Goal: Information Seeking & Learning: Check status

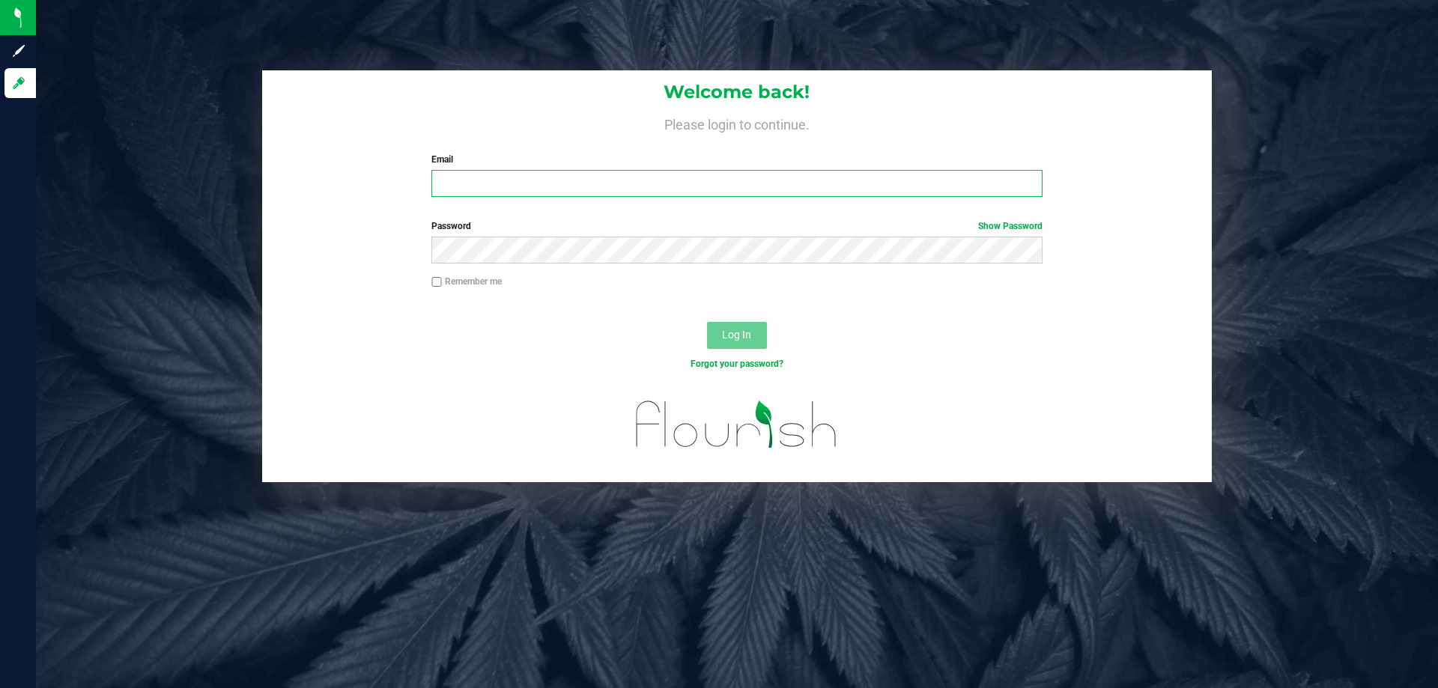
click at [526, 187] on input "Email" at bounding box center [736, 183] width 610 height 27
type input "[EMAIL_ADDRESS][DOMAIN_NAME]"
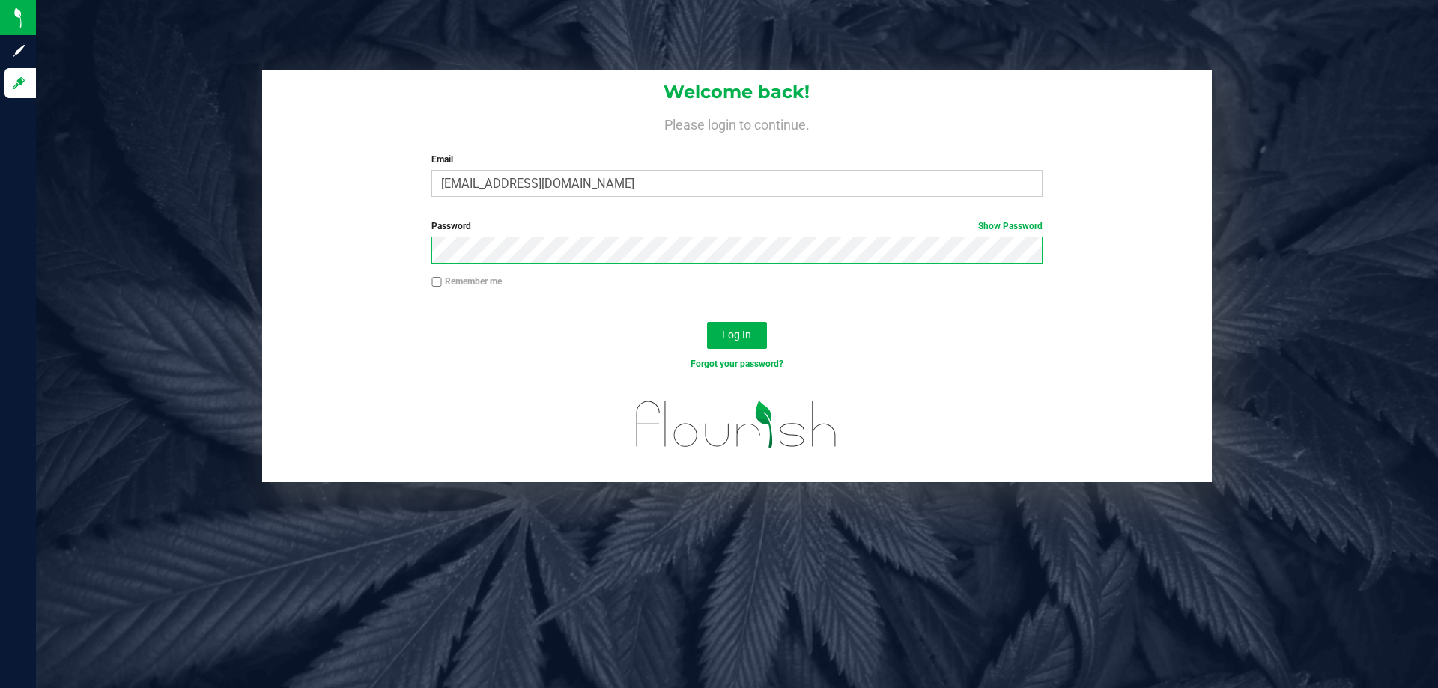
click at [707, 322] on button "Log In" at bounding box center [737, 335] width 60 height 27
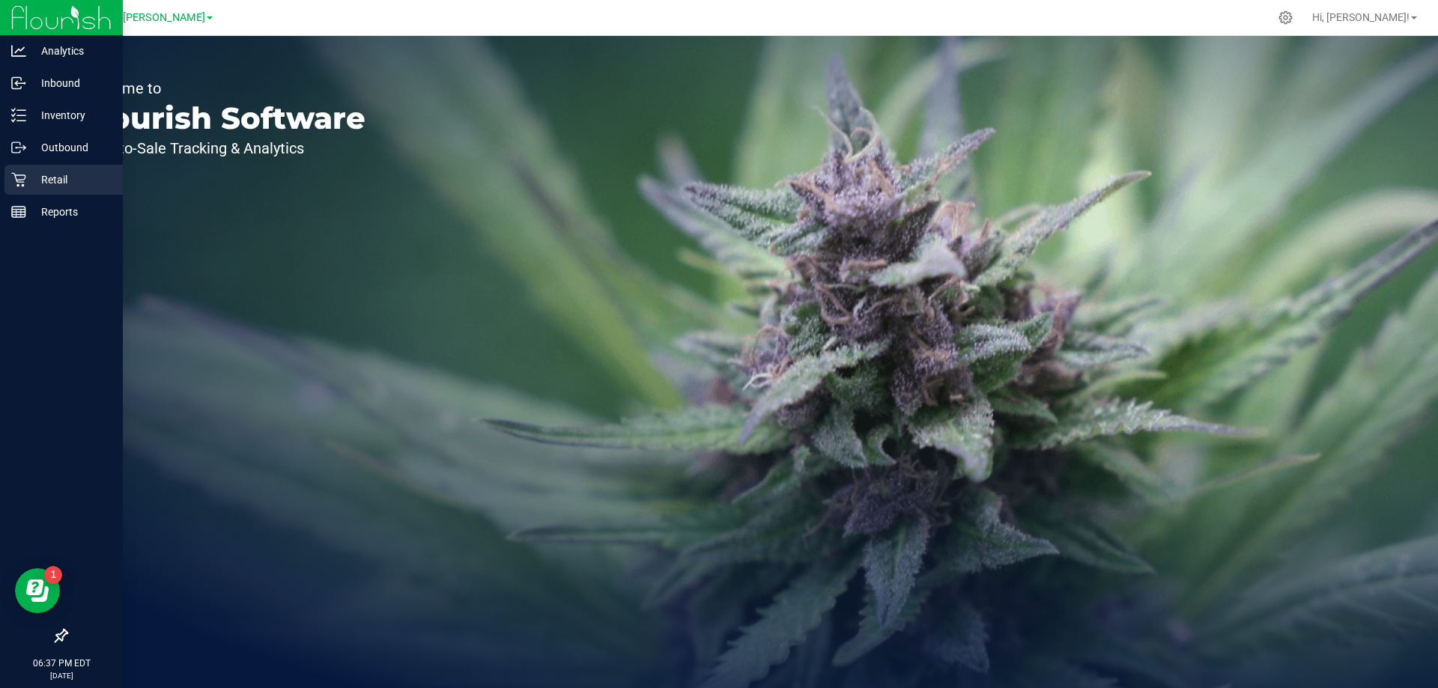
click at [28, 184] on p "Retail" at bounding box center [71, 180] width 90 height 18
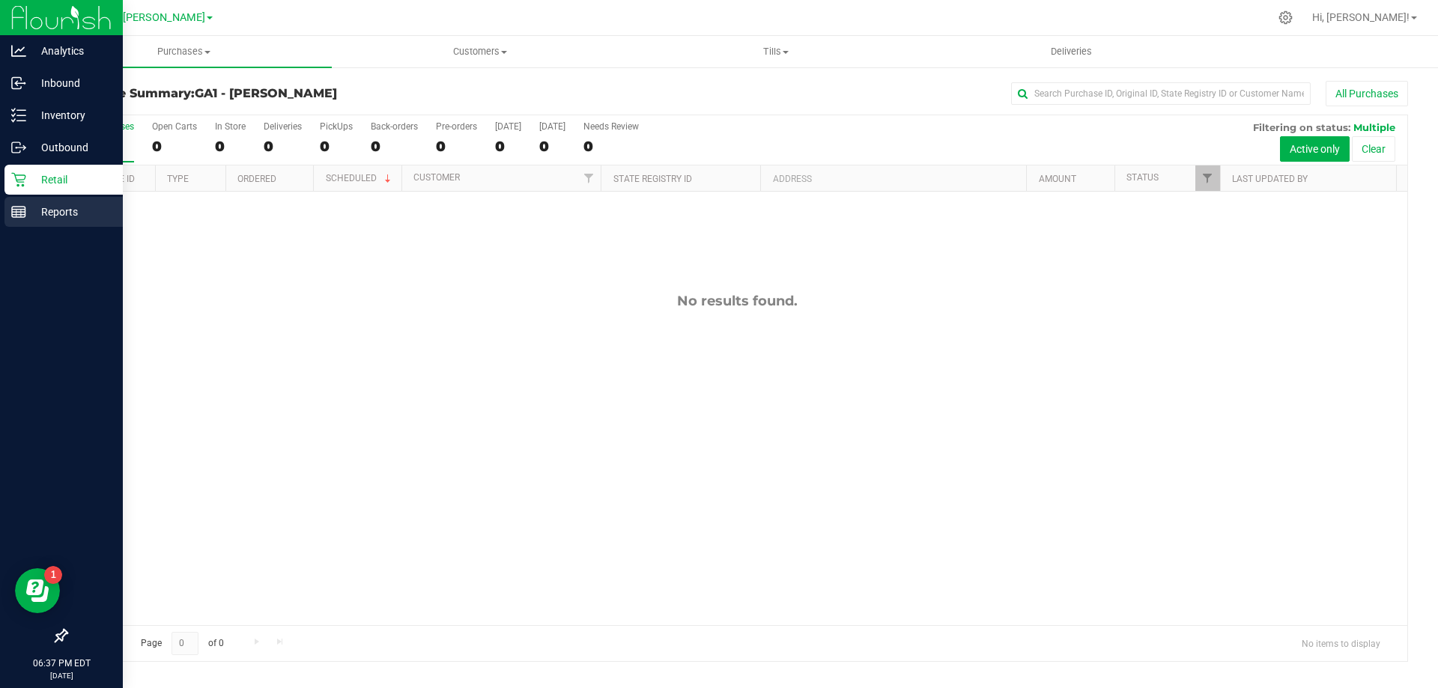
click at [38, 219] on p "Reports" at bounding box center [71, 212] width 90 height 18
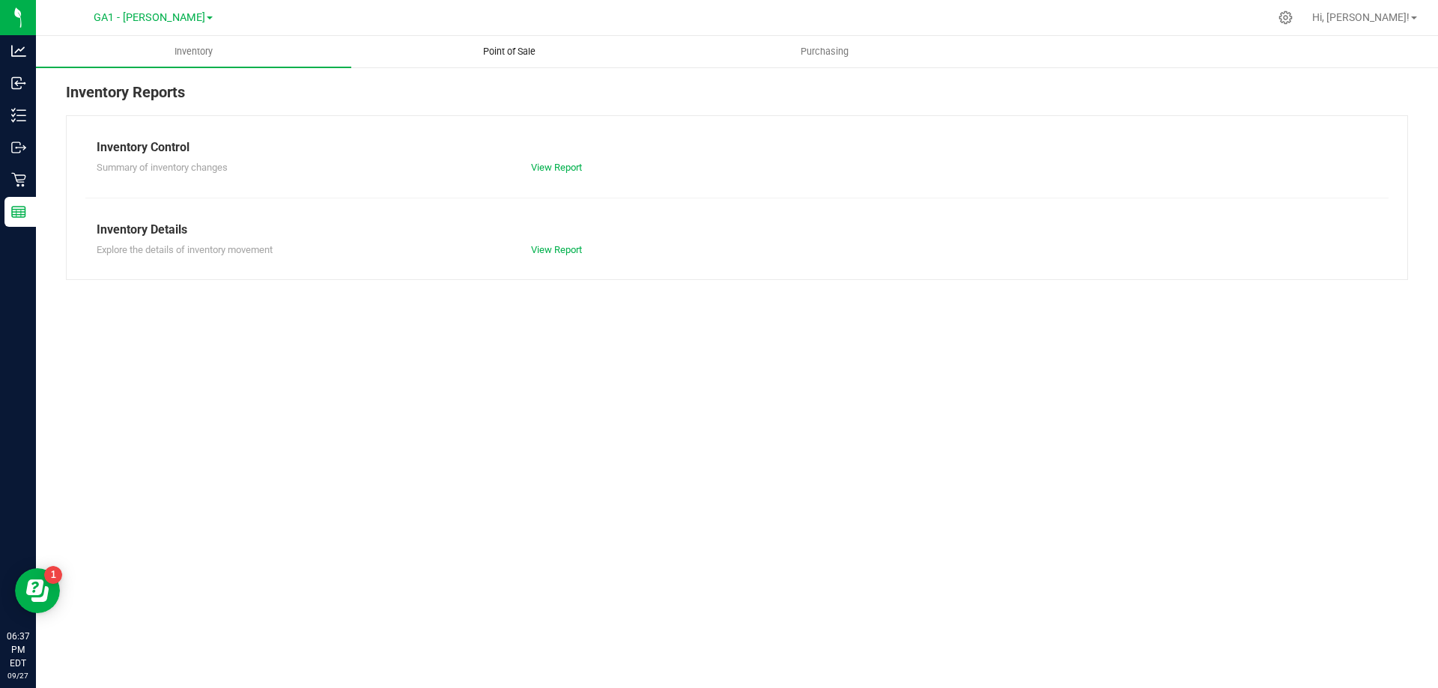
click at [530, 61] on uib-tab-heading "Point of Sale" at bounding box center [509, 52] width 314 height 30
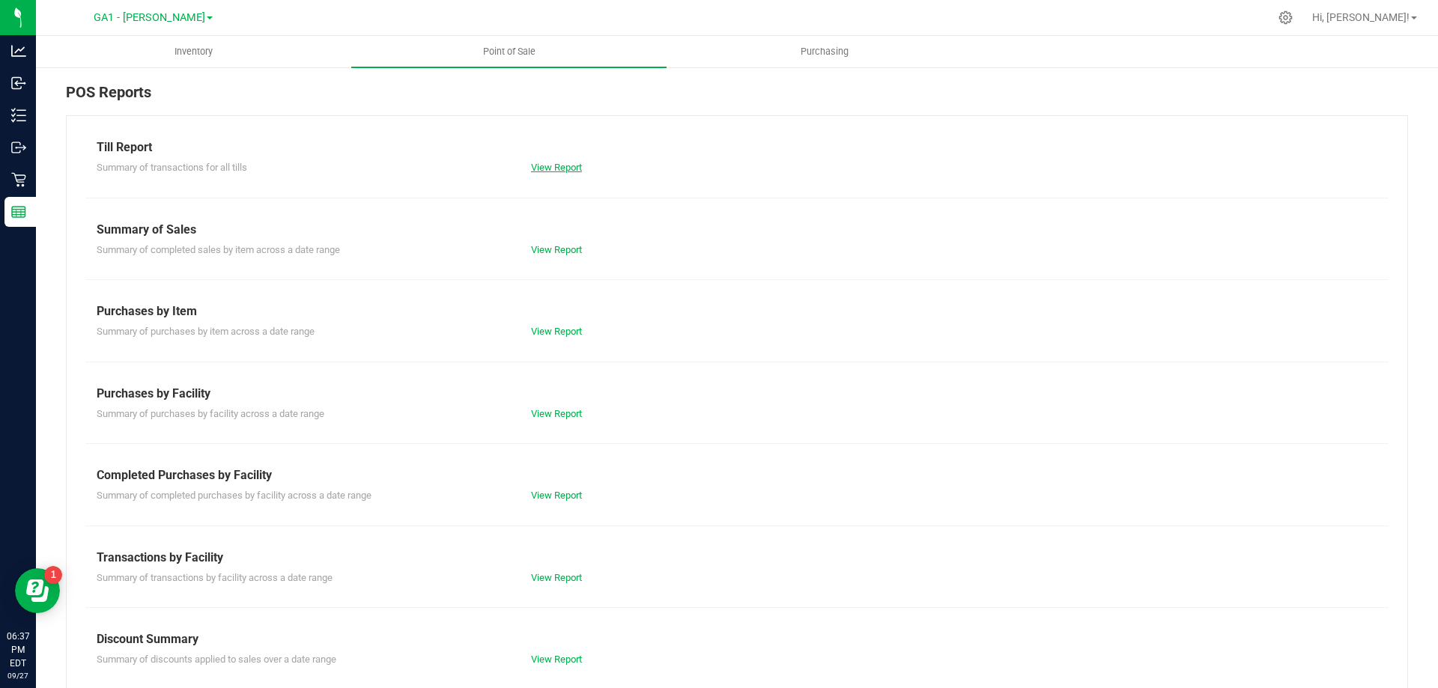
click at [551, 172] on link "View Report" at bounding box center [556, 167] width 51 height 11
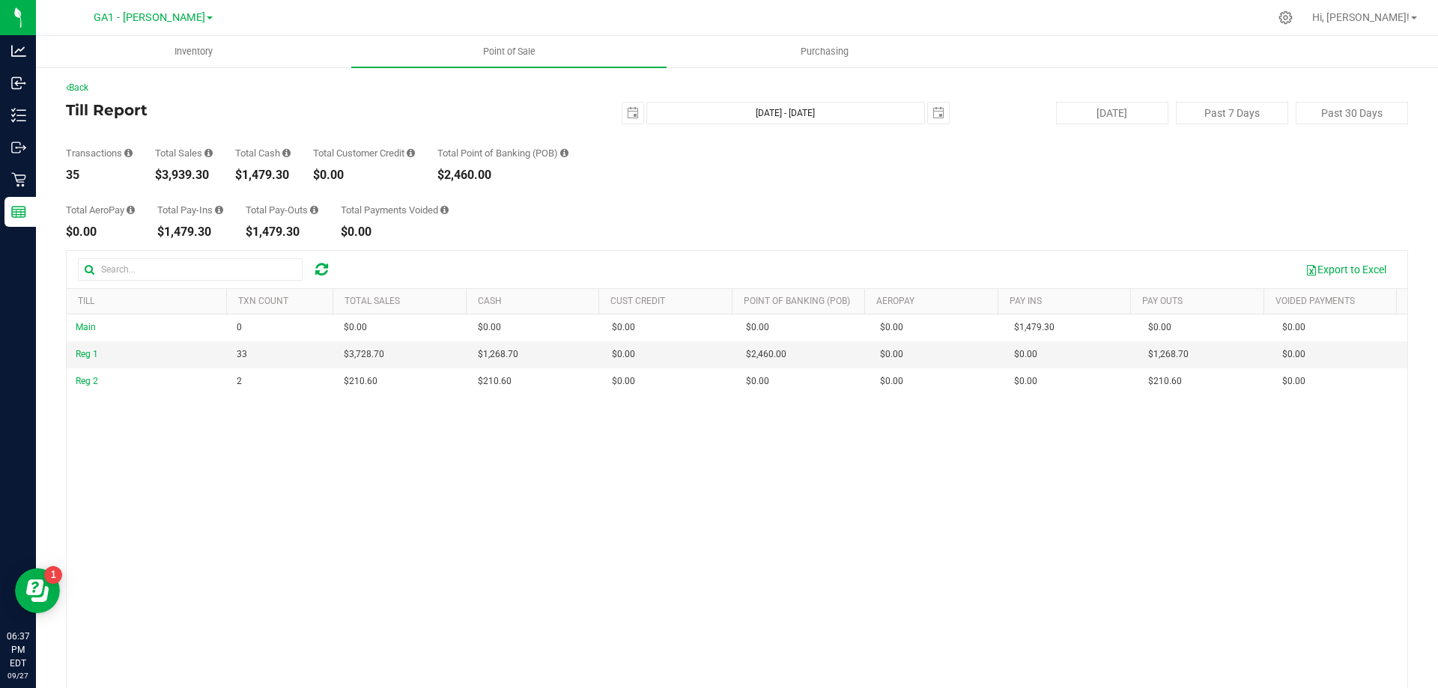
click at [648, 188] on div "Total AeroPay $0.00 Total Pay-Ins $1,479.30 Total Pay-Outs $1,479.30 Total Paym…" at bounding box center [737, 209] width 1342 height 57
click at [622, 115] on span "select" at bounding box center [632, 113] width 21 height 21
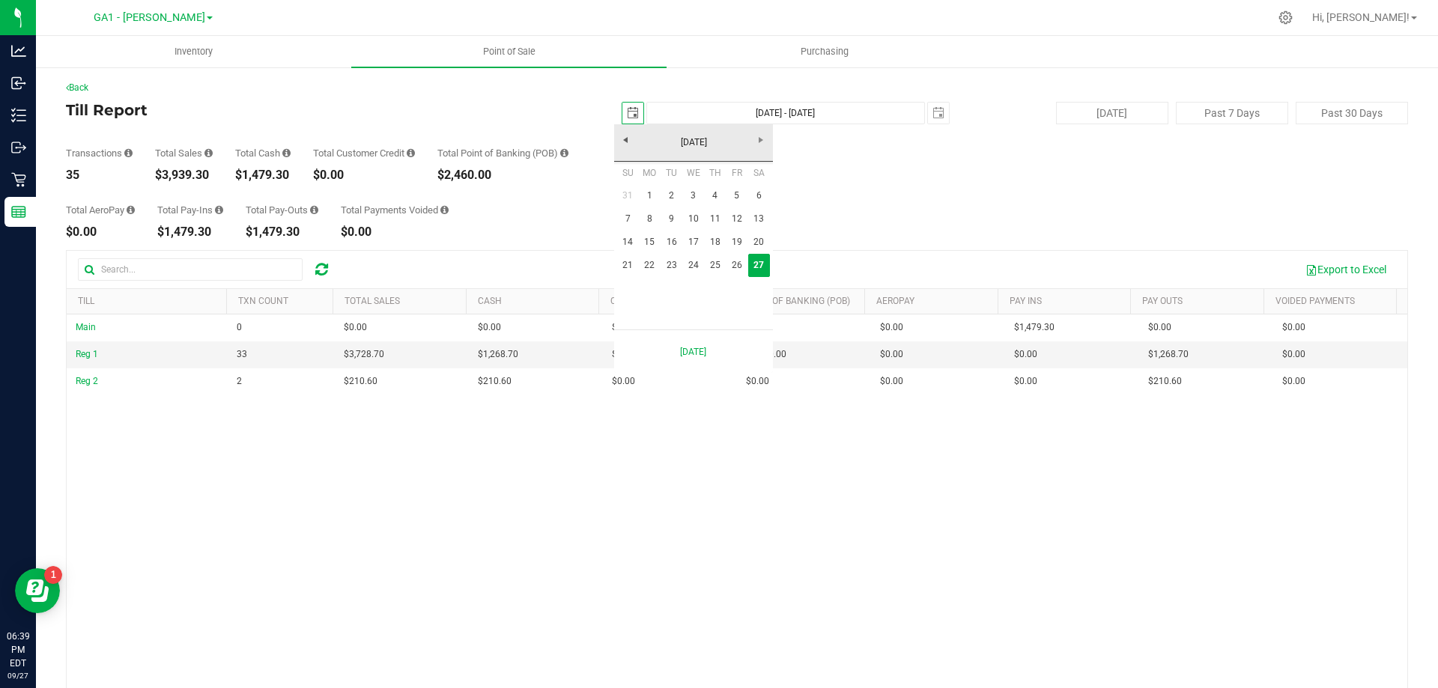
scroll to position [0, 37]
click at [629, 236] on link "14" at bounding box center [628, 242] width 22 height 23
type input "2025-09-14"
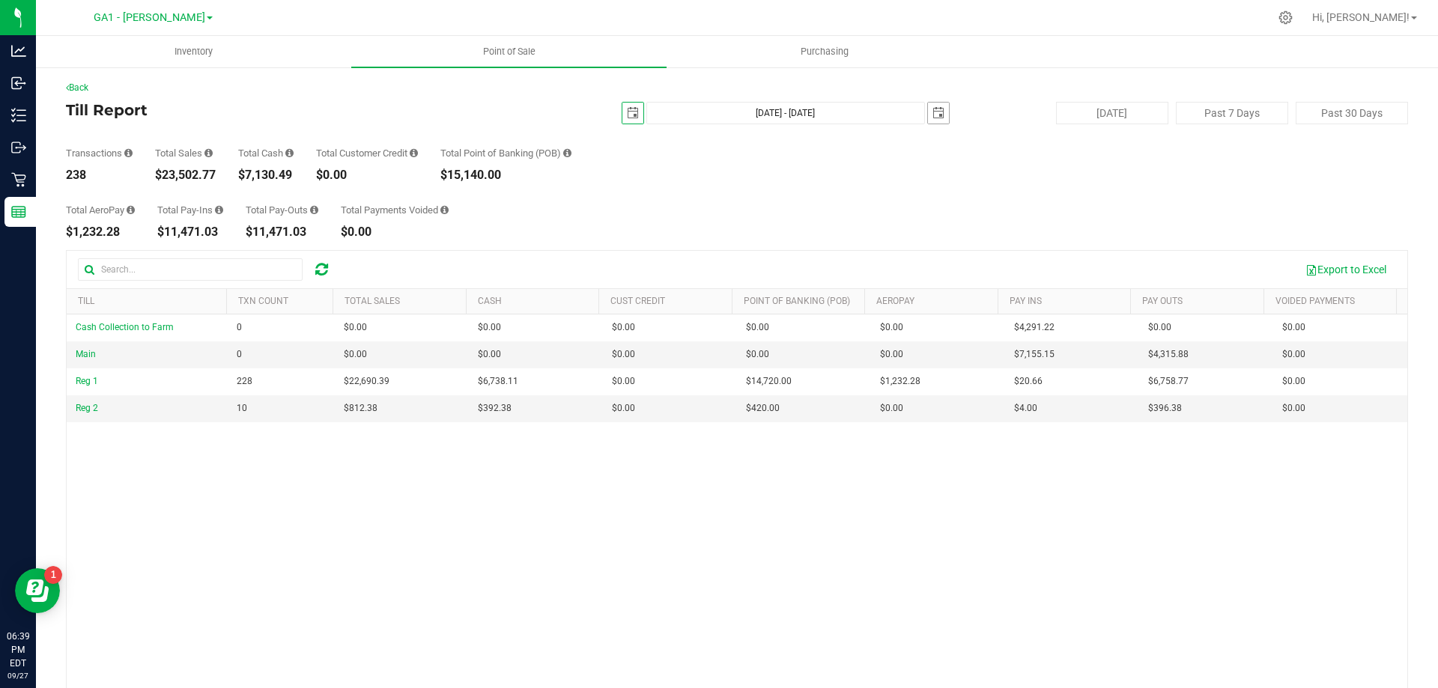
click at [934, 109] on span "select" at bounding box center [939, 113] width 12 height 12
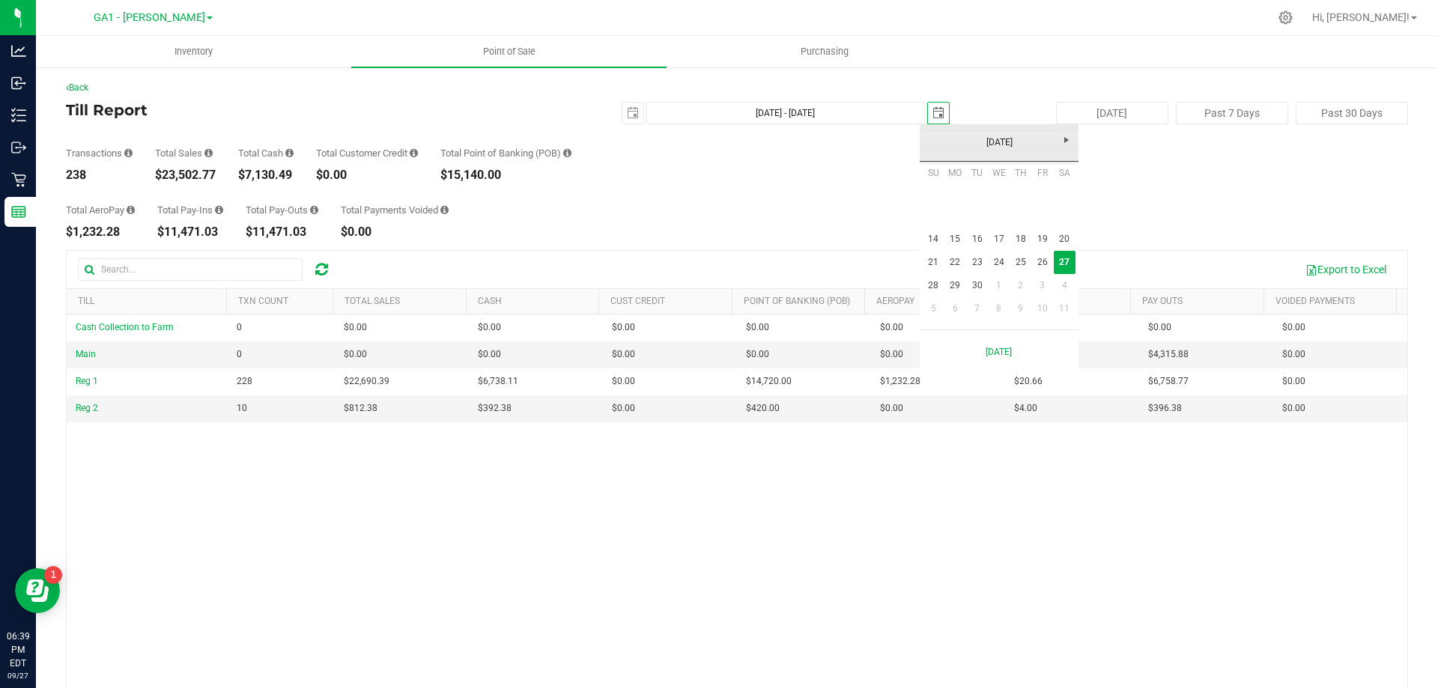
scroll to position [0, 37]
click at [1048, 264] on link "26" at bounding box center [1042, 262] width 22 height 23
type input "Sep 14, 2025 - Sep 26, 2025"
type input "2025-09-26"
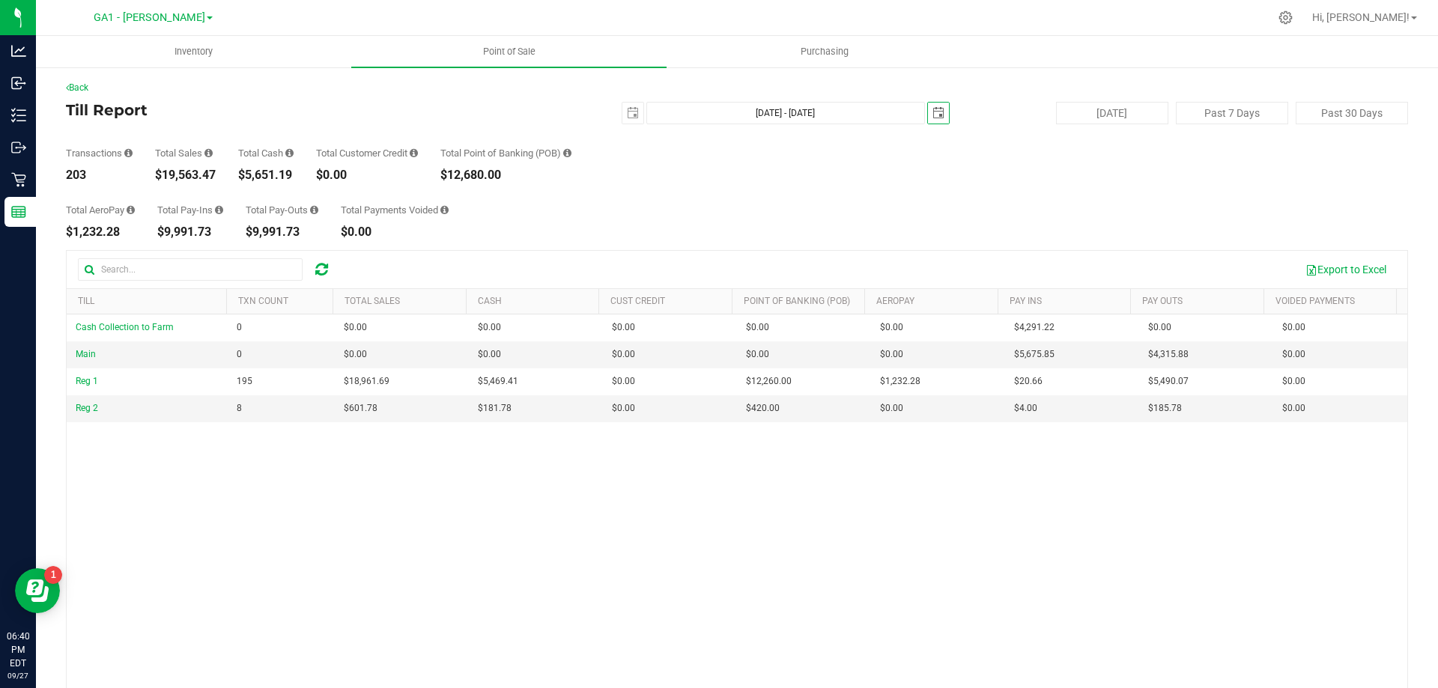
click at [937, 118] on span "select" at bounding box center [938, 113] width 21 height 21
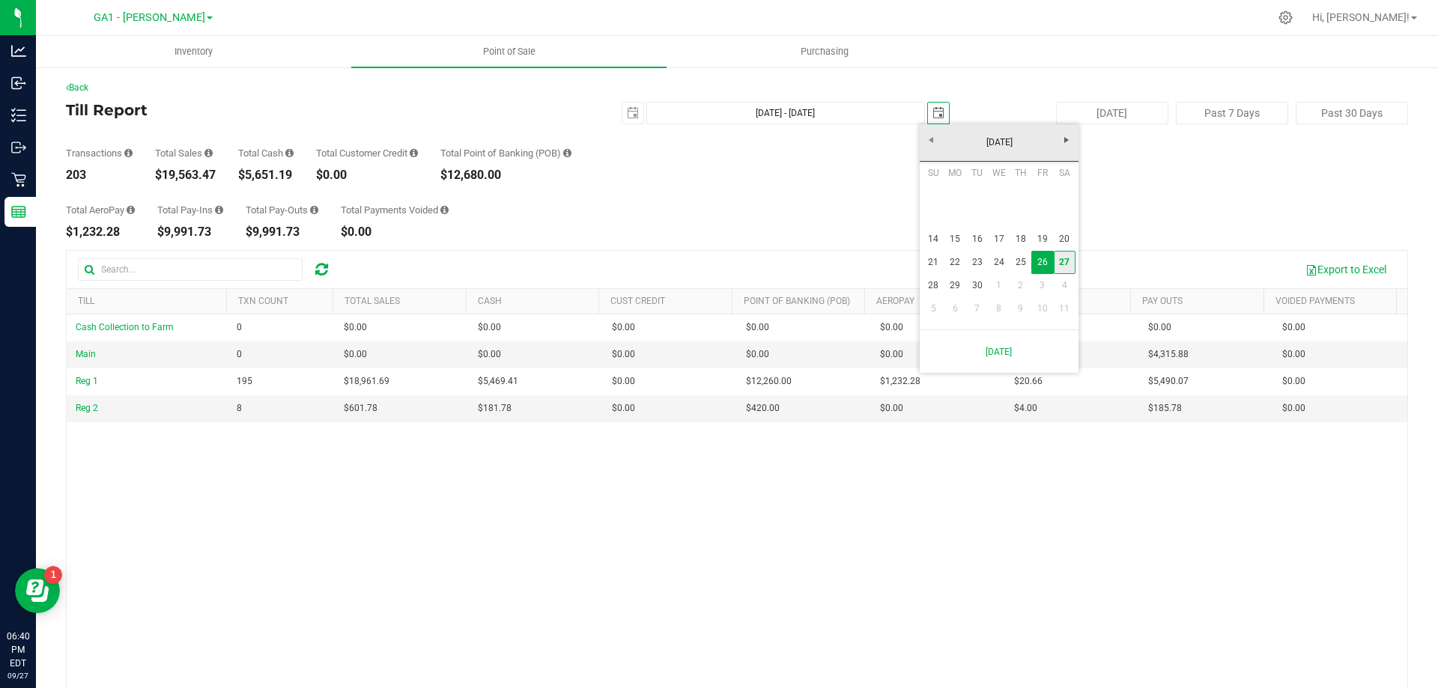
click at [1067, 259] on link "27" at bounding box center [1065, 262] width 22 height 23
type input "Sep 14, 2025 - Sep 27, 2025"
type input "2025-09-27"
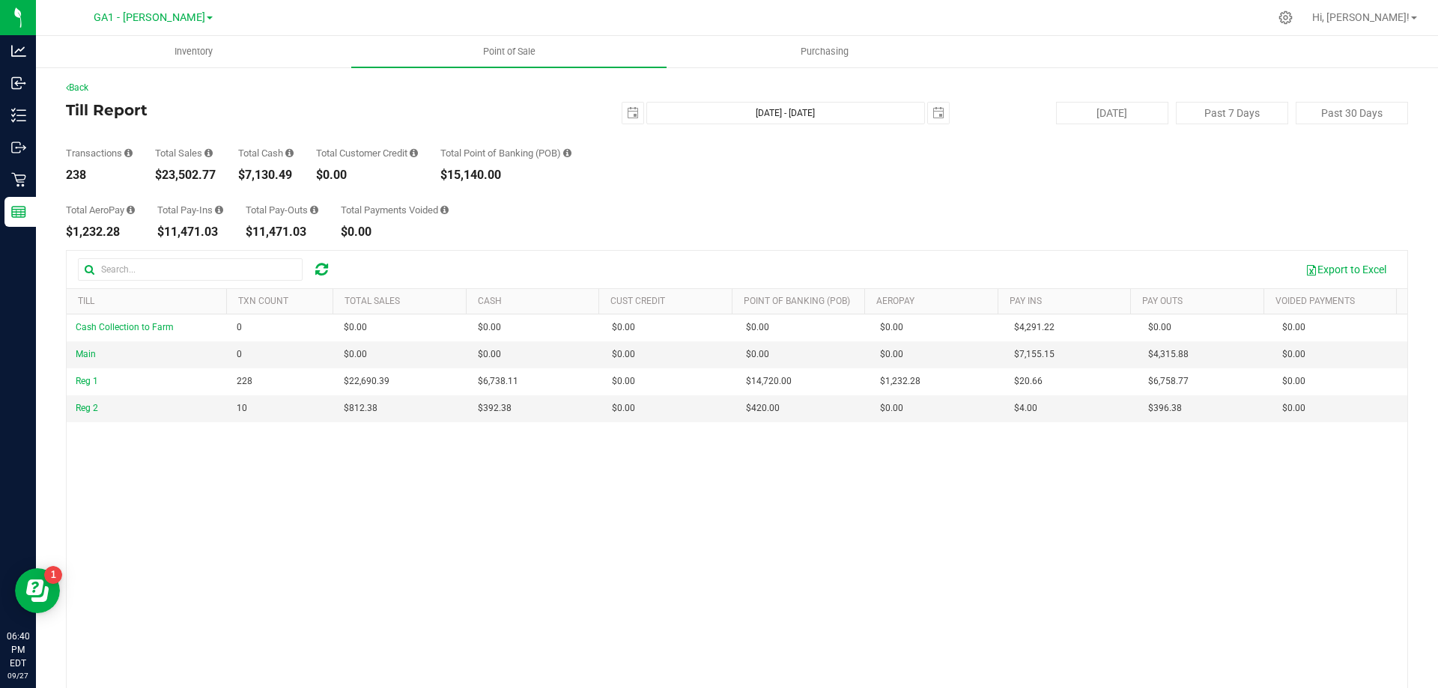
click at [1055, 243] on div "Back Till Report 2025-09-14 Sep 14, 2025 - Sep 27, 2025 2025-09-27 Today Past 7…" at bounding box center [737, 433] width 1342 height 704
click at [669, 501] on div "Cash Collection to Farm 0 $0.00 $0.00 $0.00 $0.00 $0.00 $0.00 $0.00 $0.00 $0.00…" at bounding box center [737, 532] width 1341 height 434
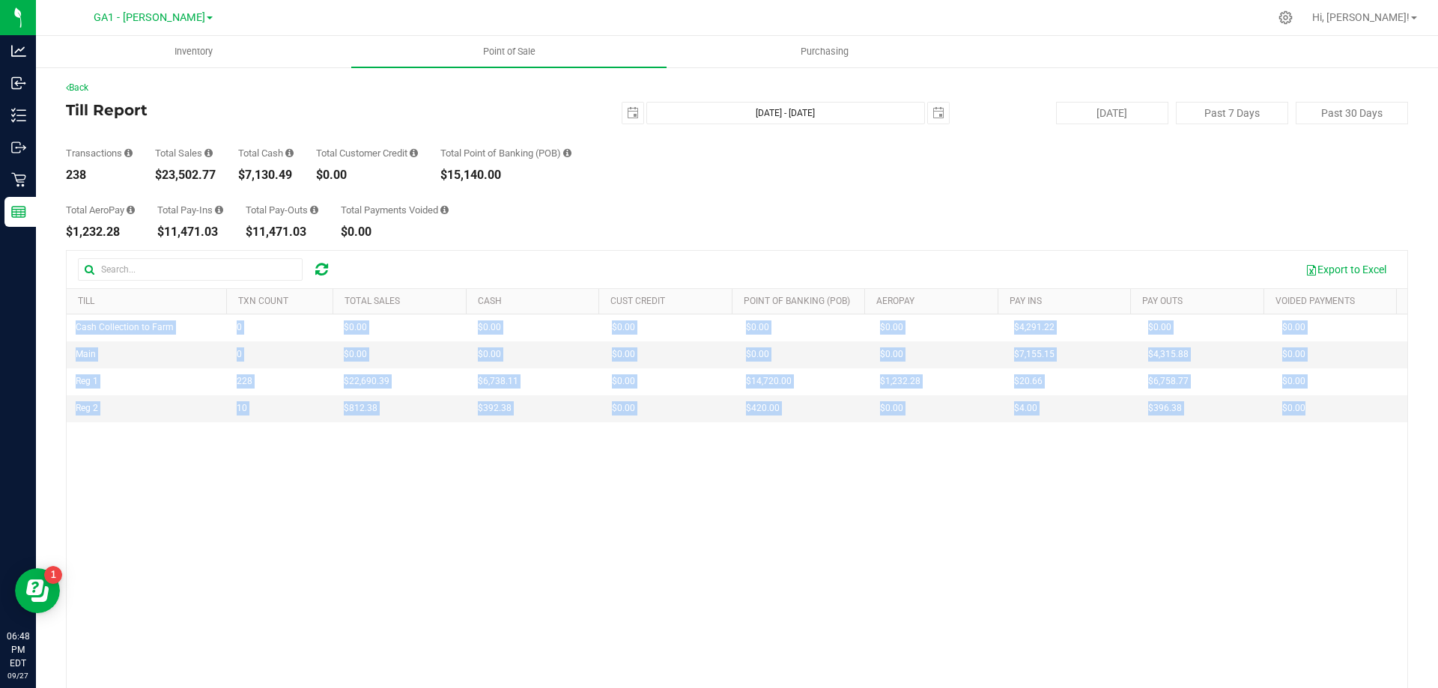
click at [667, 500] on div "Cash Collection to Farm 0 $0.00 $0.00 $0.00 $0.00 $0.00 $0.00 $0.00 $0.00 $0.00…" at bounding box center [737, 532] width 1341 height 434
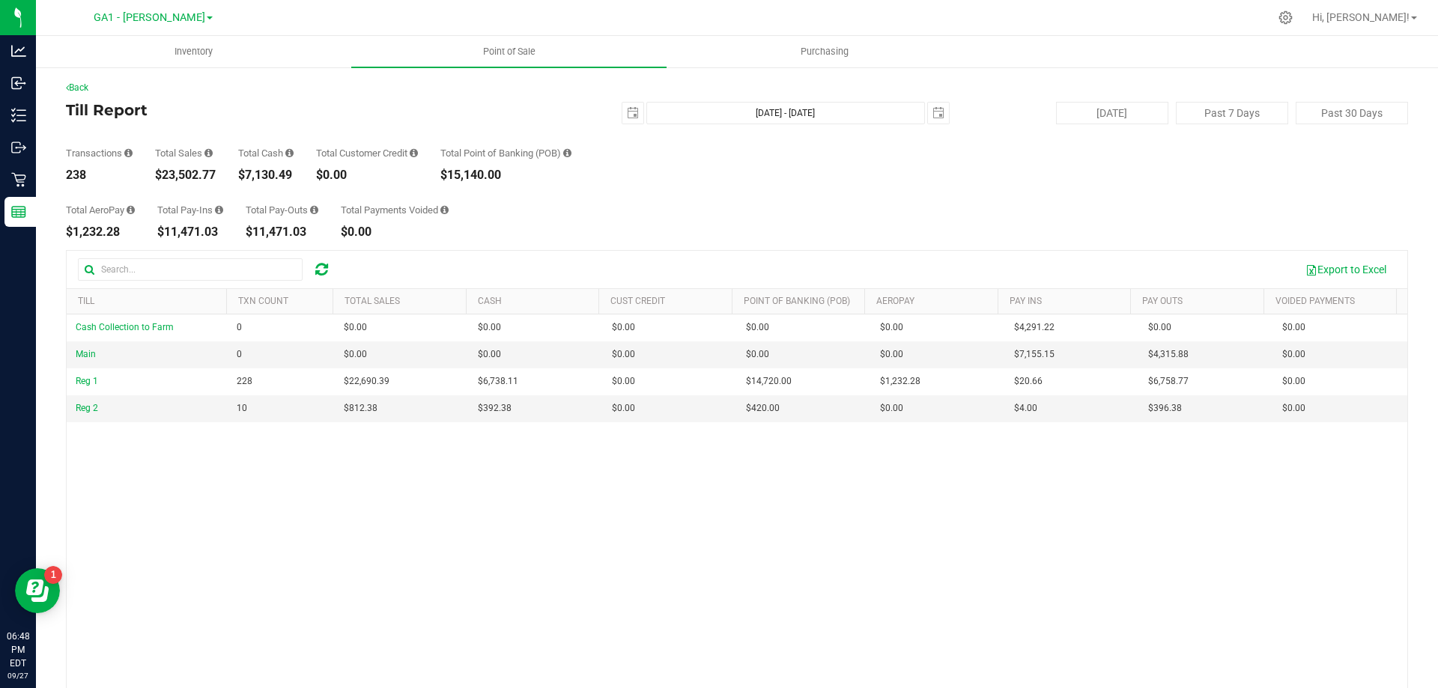
click at [754, 225] on div "Total AeroPay $1,232.28 Total Pay-Ins $11,471.03 Total Pay-Outs $11,471.03 Tota…" at bounding box center [737, 209] width 1342 height 57
click at [771, 172] on div "Transactions 238 Total Sales $23,502.77 Total Cash $7,130.49 Total Customer Cre…" at bounding box center [737, 152] width 1342 height 57
click at [766, 239] on div "Back Till Report 2025-09-14 Sep 14, 2025 - Sep 27, 2025 2025-09-27 Today Past 7…" at bounding box center [737, 433] width 1342 height 704
click at [627, 118] on span "select" at bounding box center [633, 113] width 12 height 12
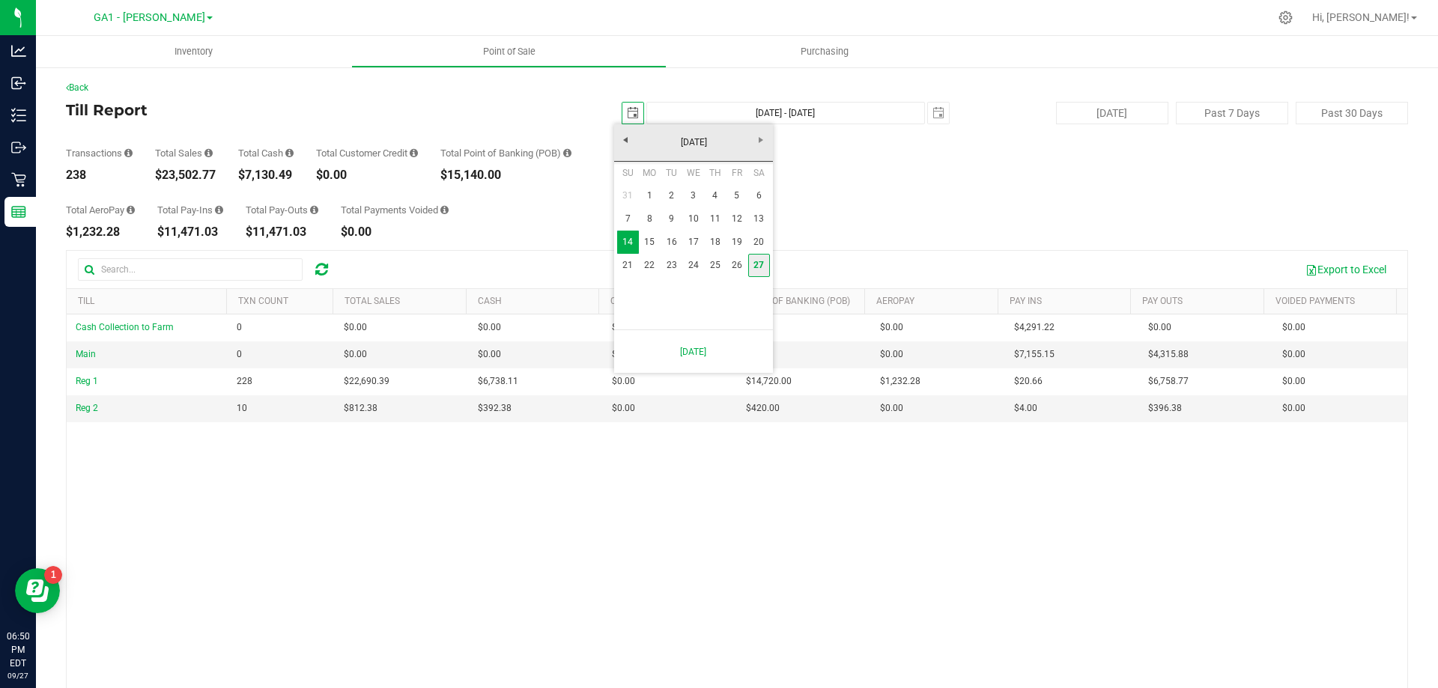
click at [756, 267] on link "27" at bounding box center [759, 265] width 22 height 23
type input "2025-09-27"
type input "Sep 27, 2025 - Sep 27, 2025"
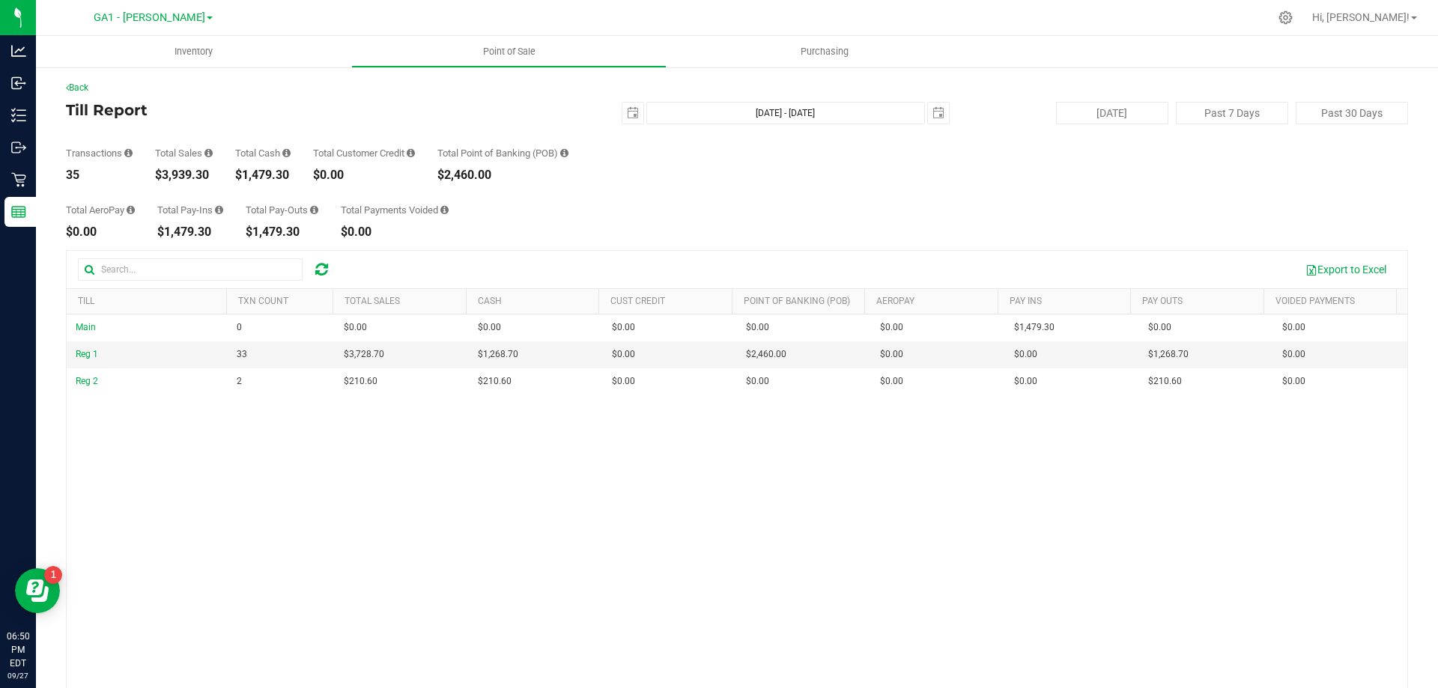
click at [813, 189] on div "Total AeroPay $0.00 Total Pay-Ins $1,479.30 Total Pay-Outs $1,479.30 Total Paym…" at bounding box center [737, 209] width 1342 height 57
